Goal: Information Seeking & Learning: Learn about a topic

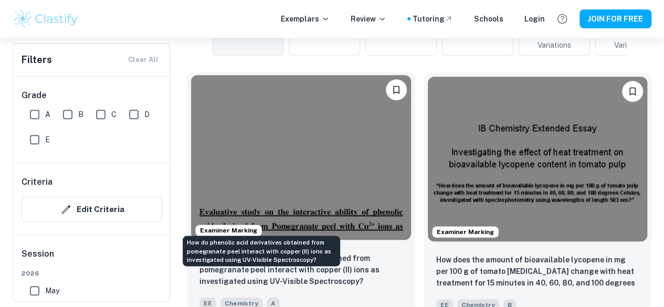
scroll to position [300, 0]
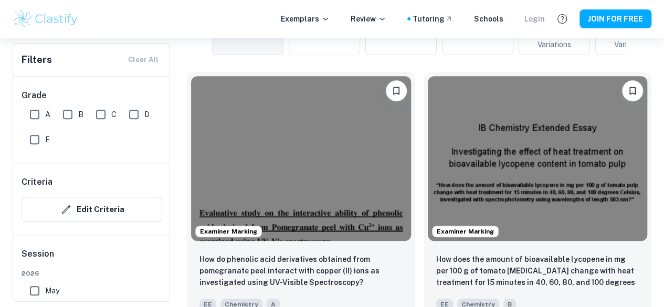
click at [534, 16] on div "Login" at bounding box center [534, 19] width 20 height 12
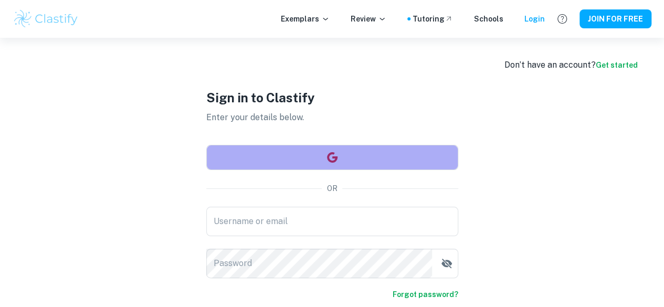
click at [348, 151] on button "button" at bounding box center [332, 157] width 252 height 25
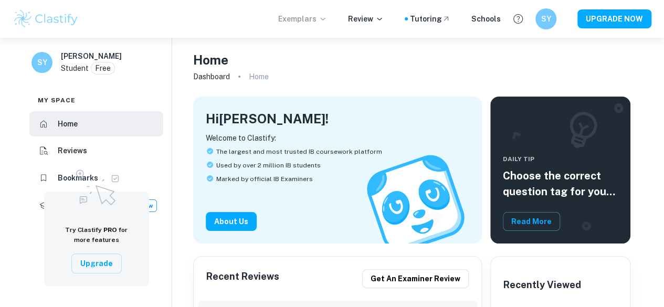
click at [327, 22] on icon at bounding box center [323, 19] width 8 height 8
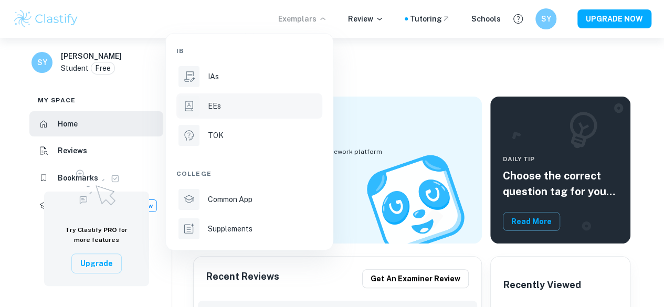
click at [240, 108] on div "EEs" at bounding box center [264, 106] width 112 height 12
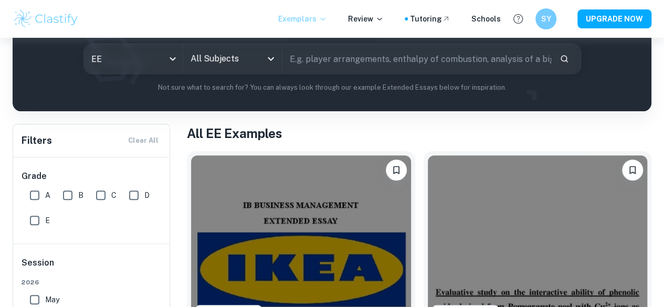
scroll to position [73, 0]
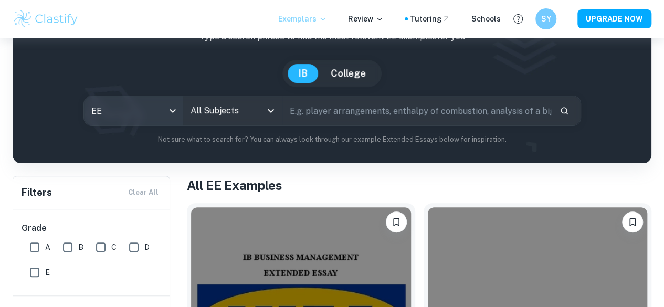
click at [190, 114] on body "We value your privacy We use cookies to enhance your browsing experience, serve…" at bounding box center [332, 118] width 664 height 307
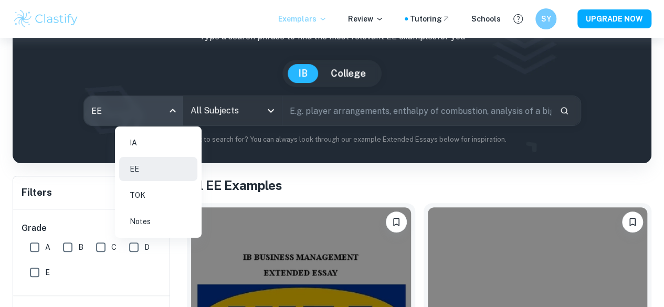
click at [190, 114] on div at bounding box center [332, 153] width 664 height 307
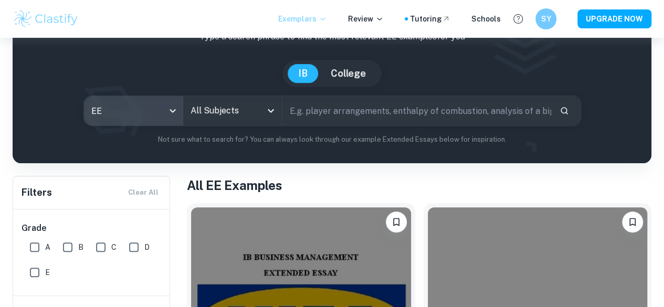
click at [257, 119] on input "All Subjects" at bounding box center [224, 111] width 73 height 20
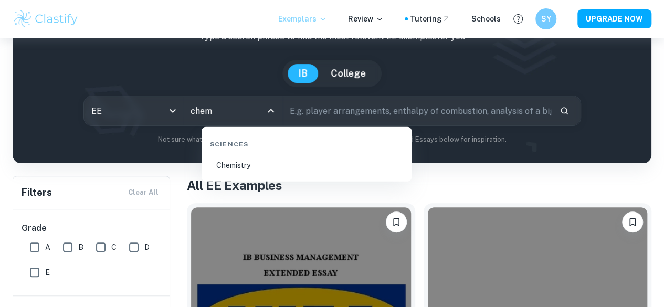
click at [259, 164] on li "Chemistry" at bounding box center [306, 165] width 201 height 24
type input "Chemistry"
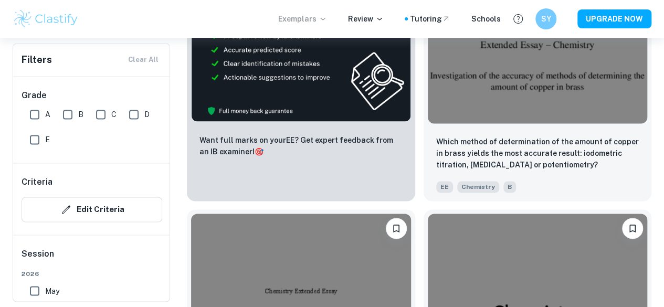
scroll to position [2804, 0]
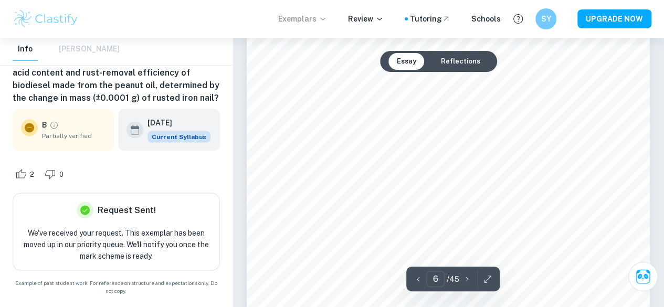
scroll to position [2879, 0]
click at [443, 57] on button "Reflections" at bounding box center [460, 61] width 56 height 17
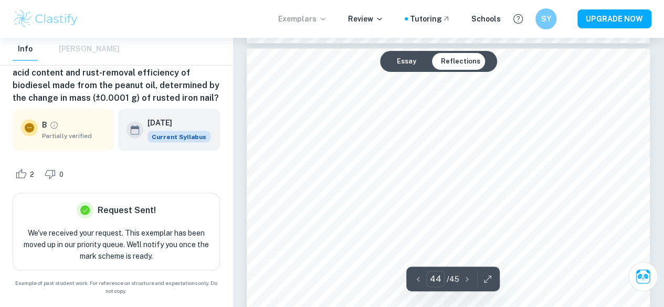
click at [405, 58] on button "Essay" at bounding box center [406, 61] width 36 height 17
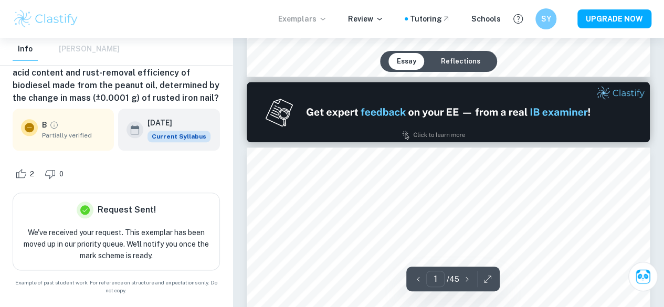
type input "2"
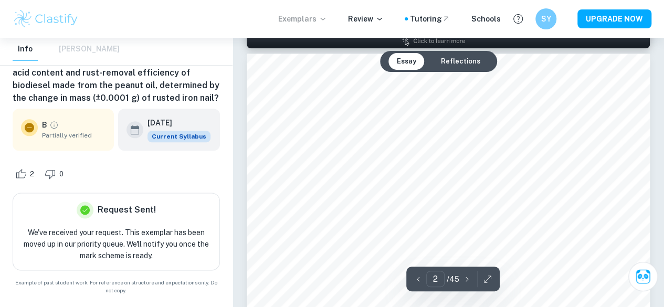
scroll to position [946, 0]
